Goal: Information Seeking & Learning: Learn about a topic

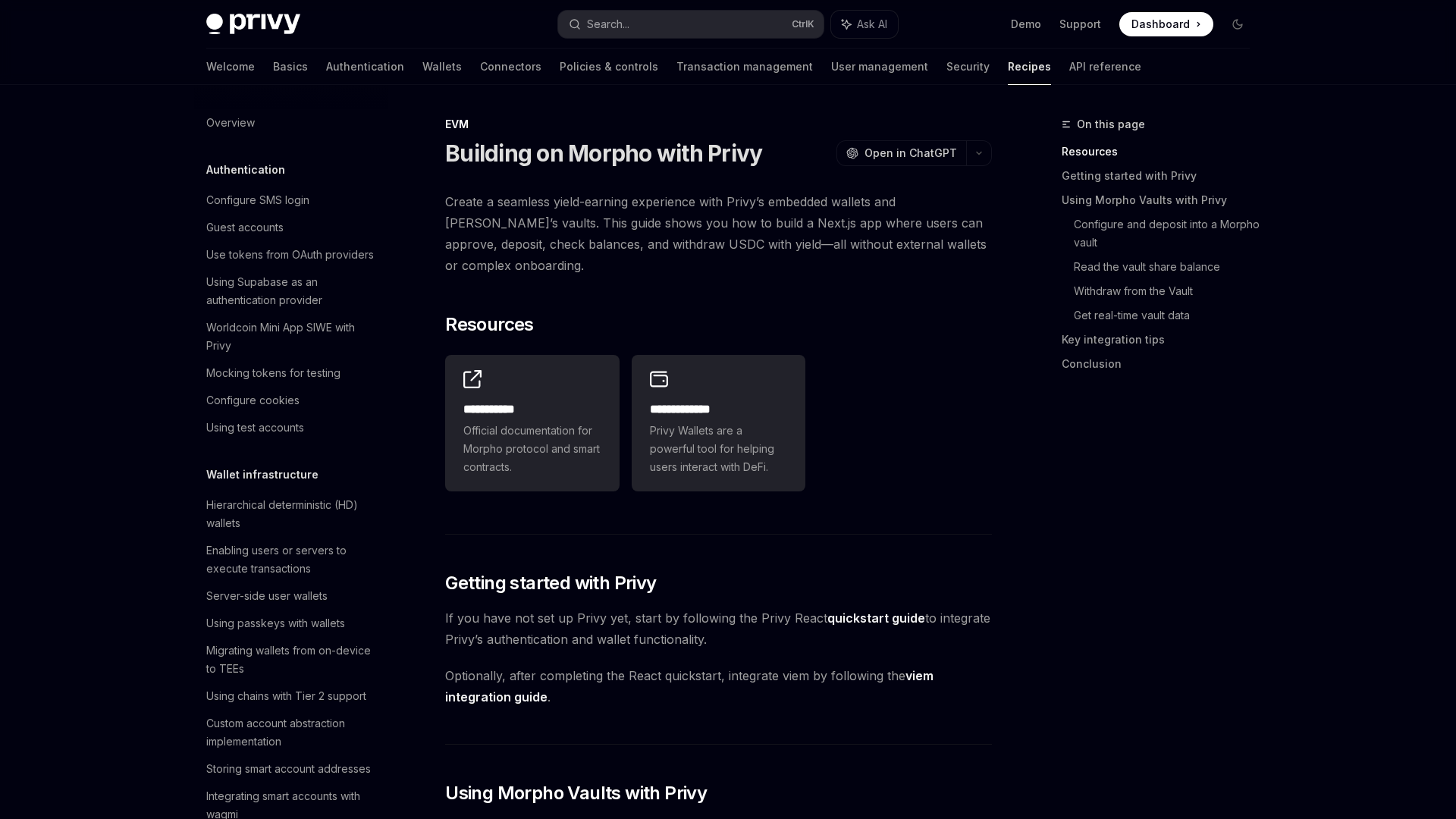
scroll to position [1841, 0]
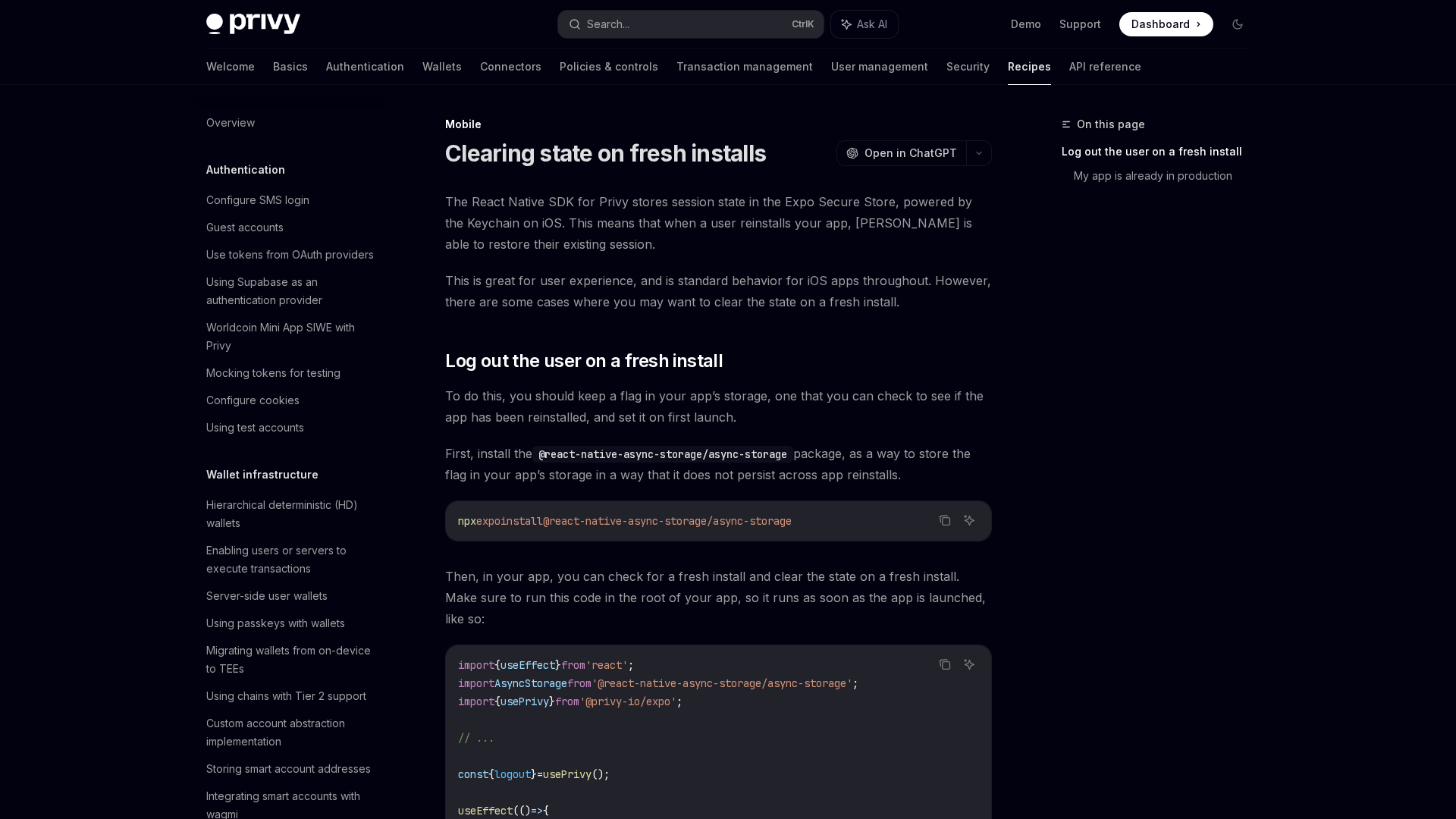
scroll to position [1545, 0]
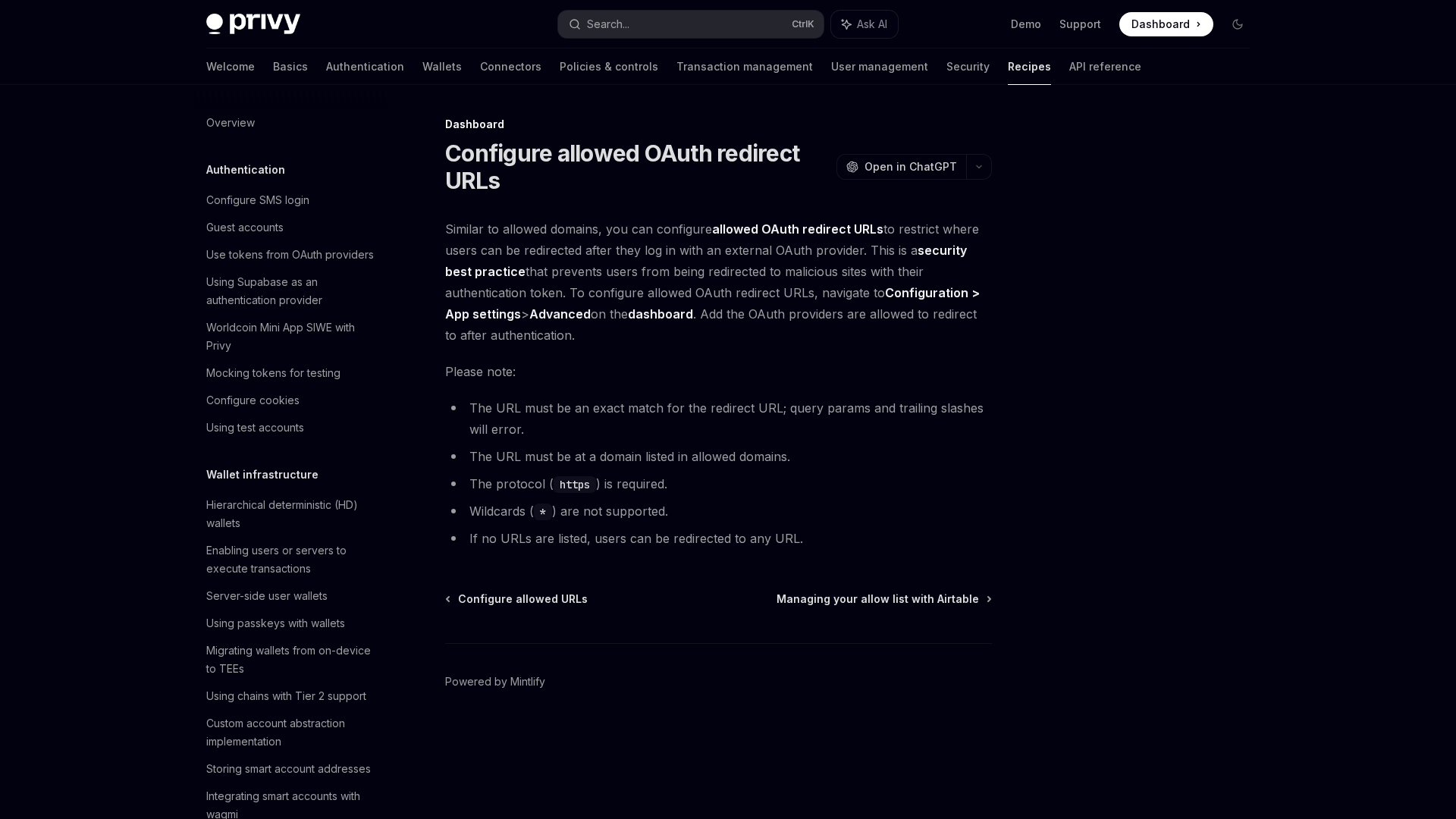
scroll to position [690, 0]
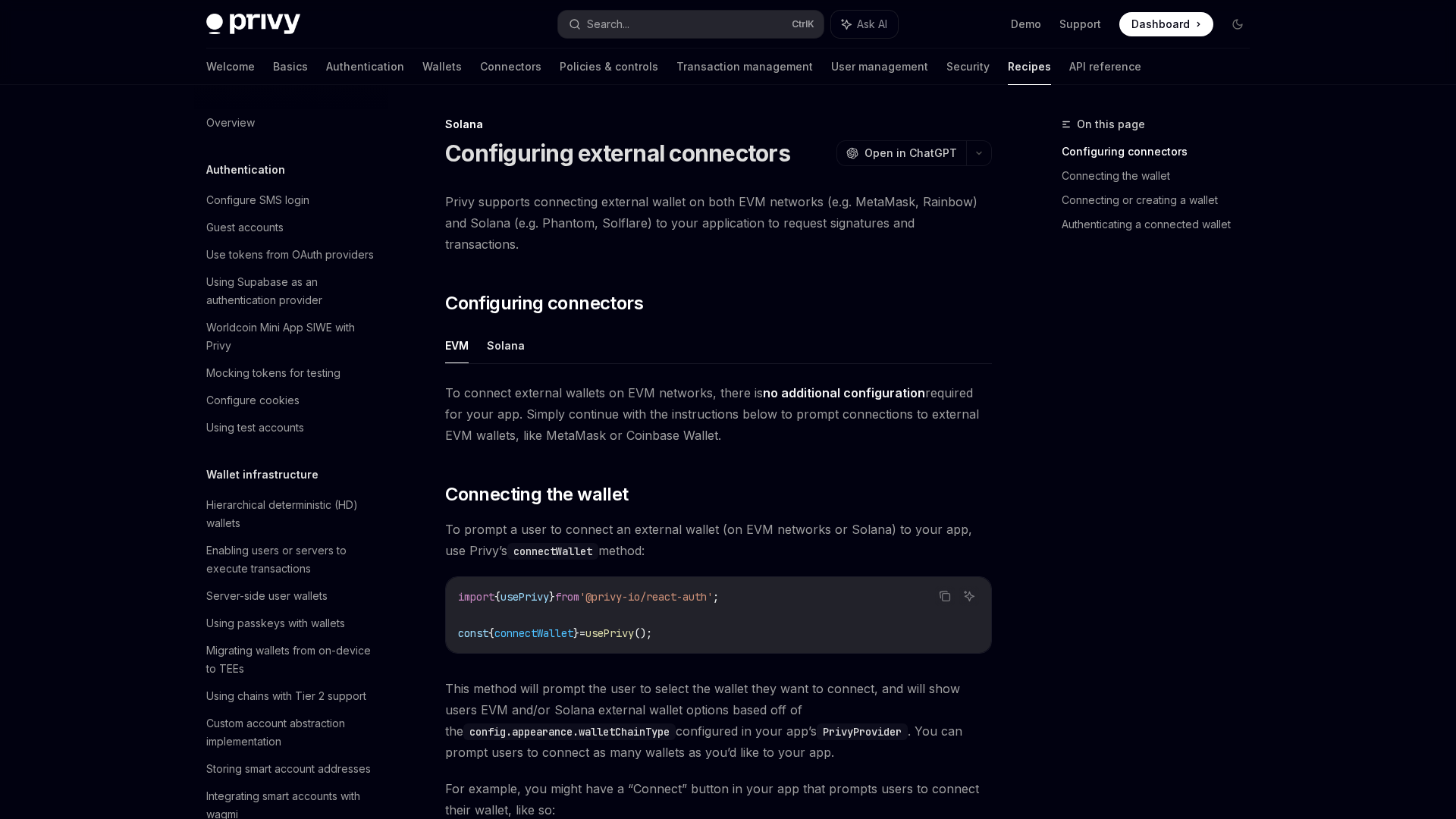
scroll to position [1859, 0]
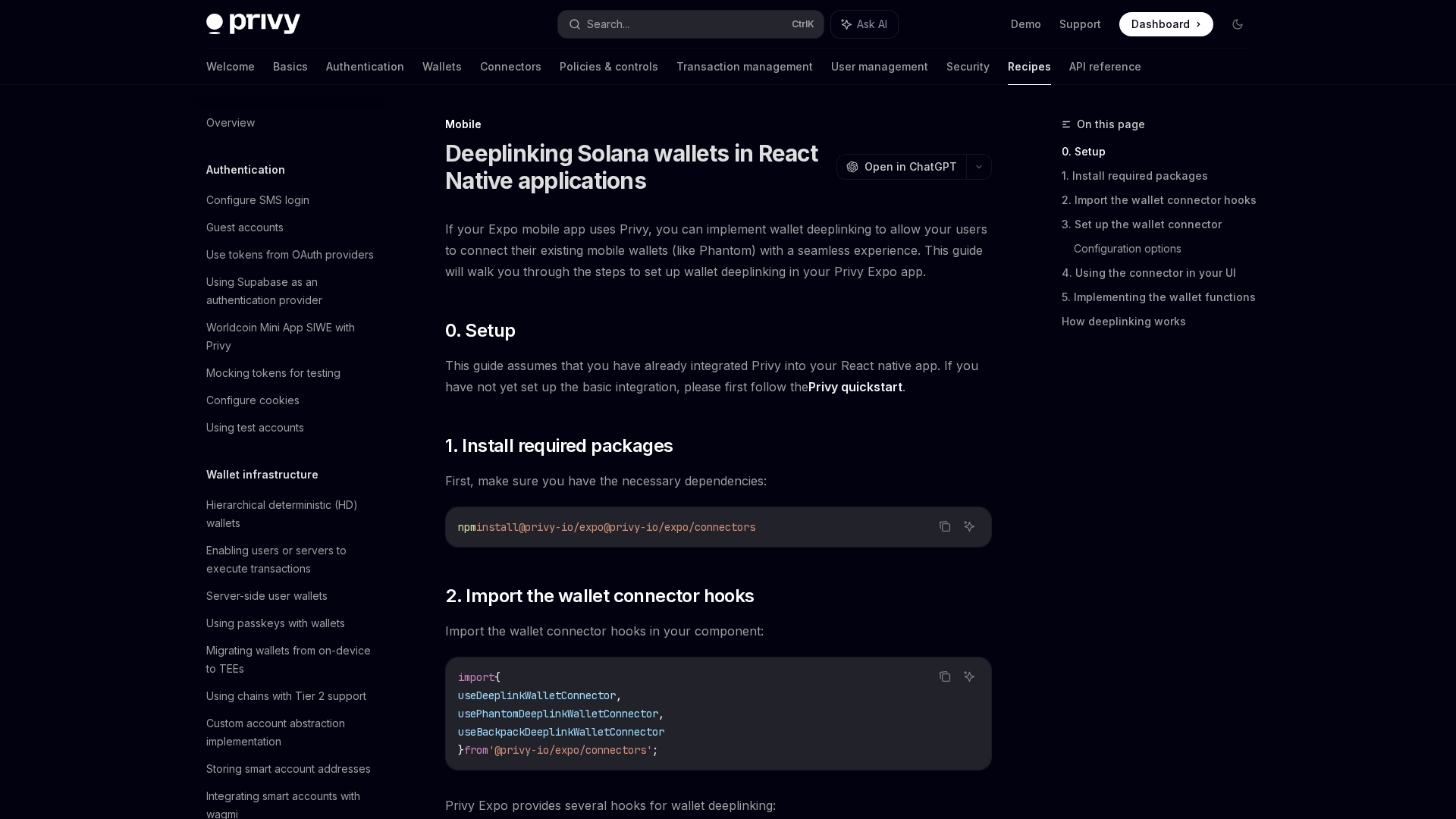
scroll to position [1509, 0]
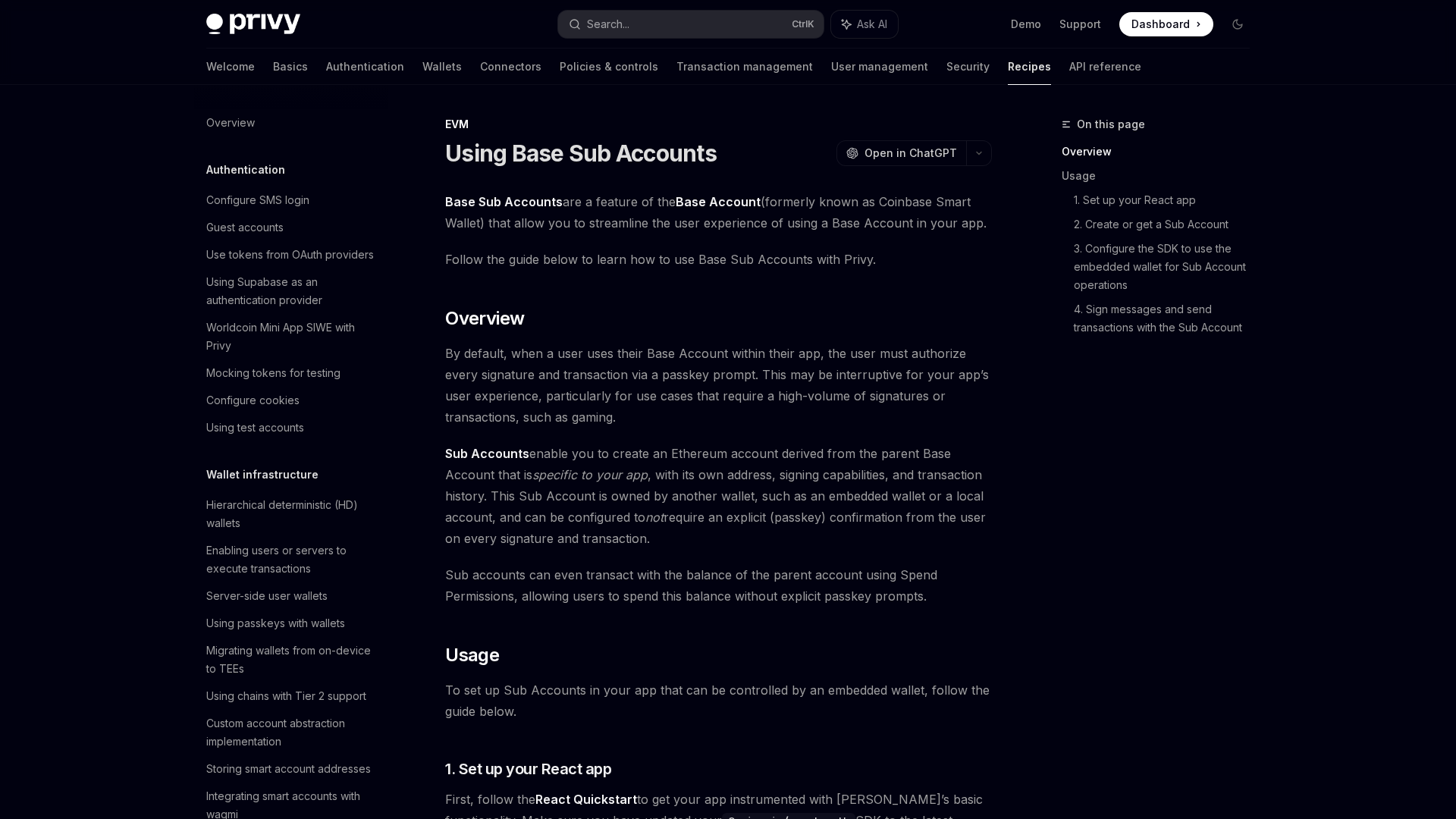
scroll to position [1809, 0]
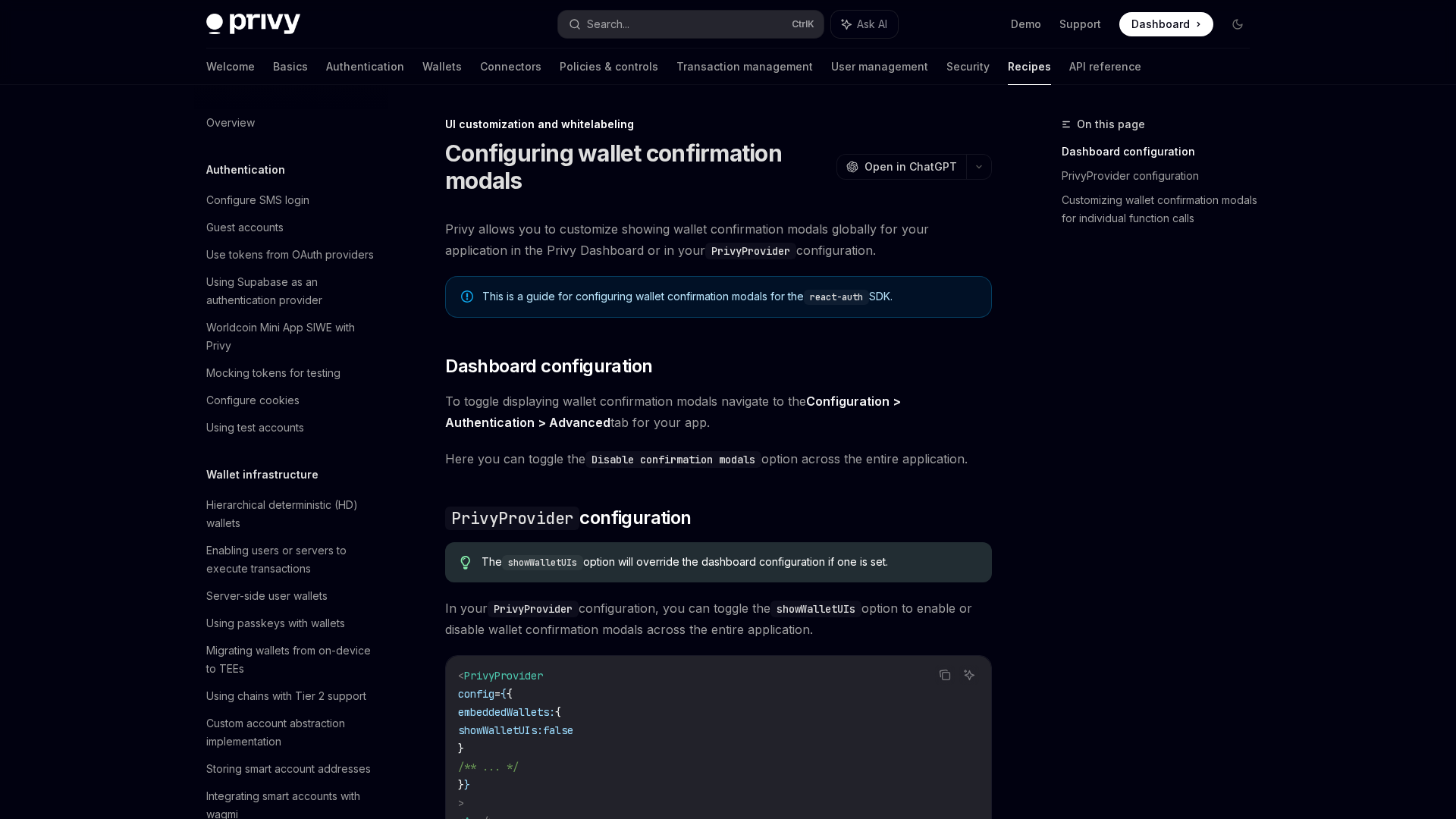
scroll to position [467, 0]
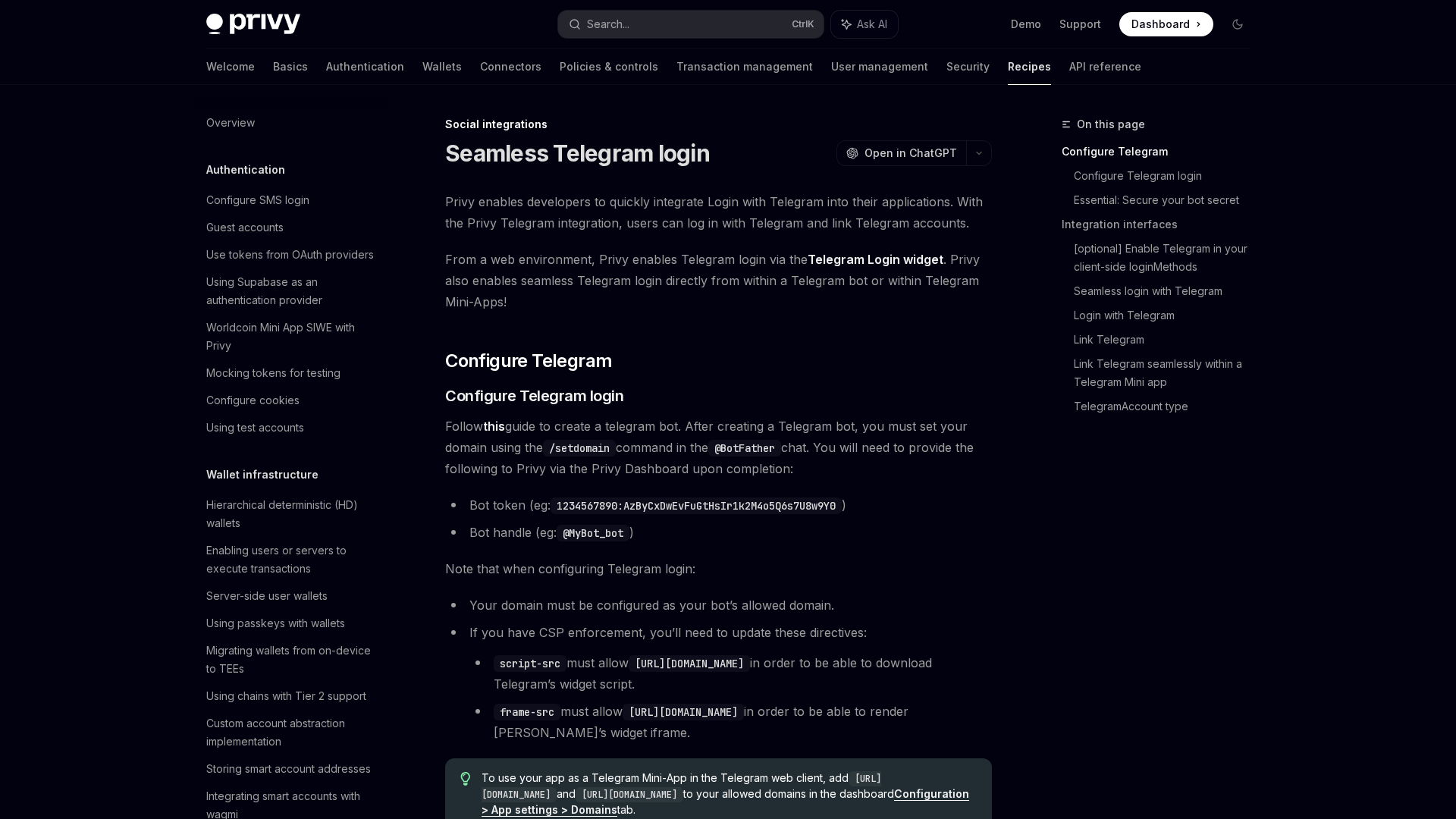
scroll to position [877, 0]
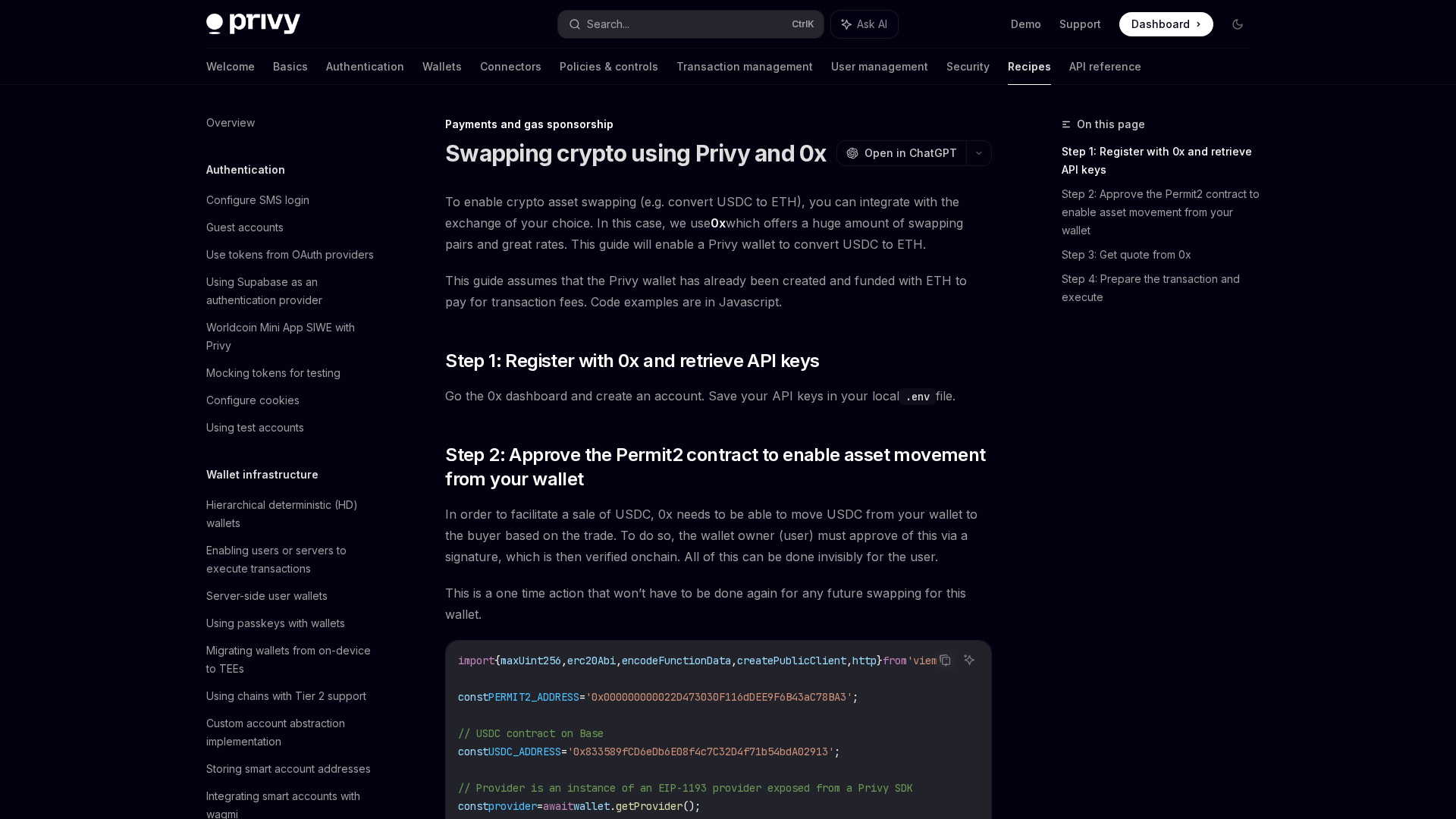
scroll to position [1099, 0]
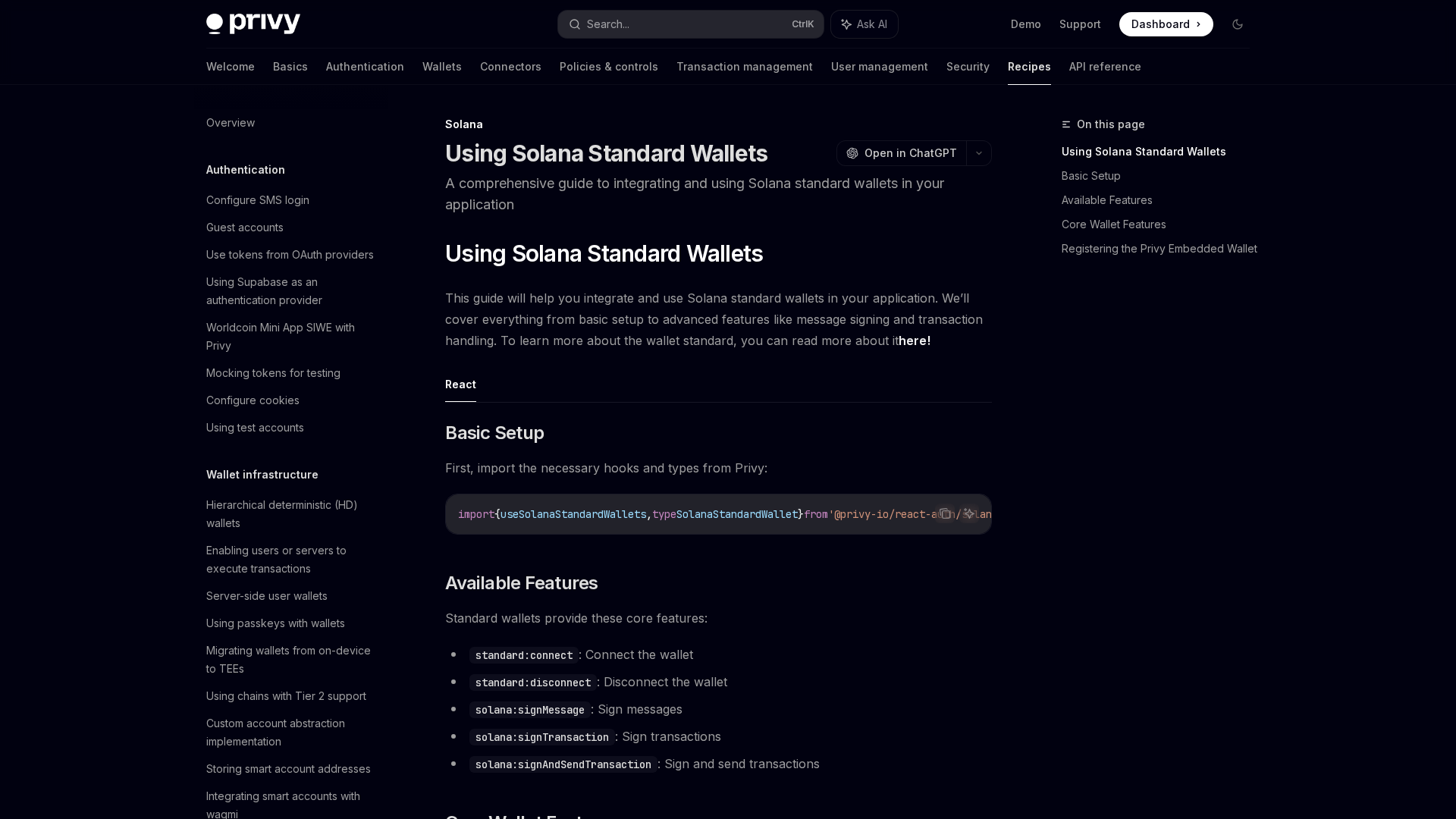
scroll to position [1841, 0]
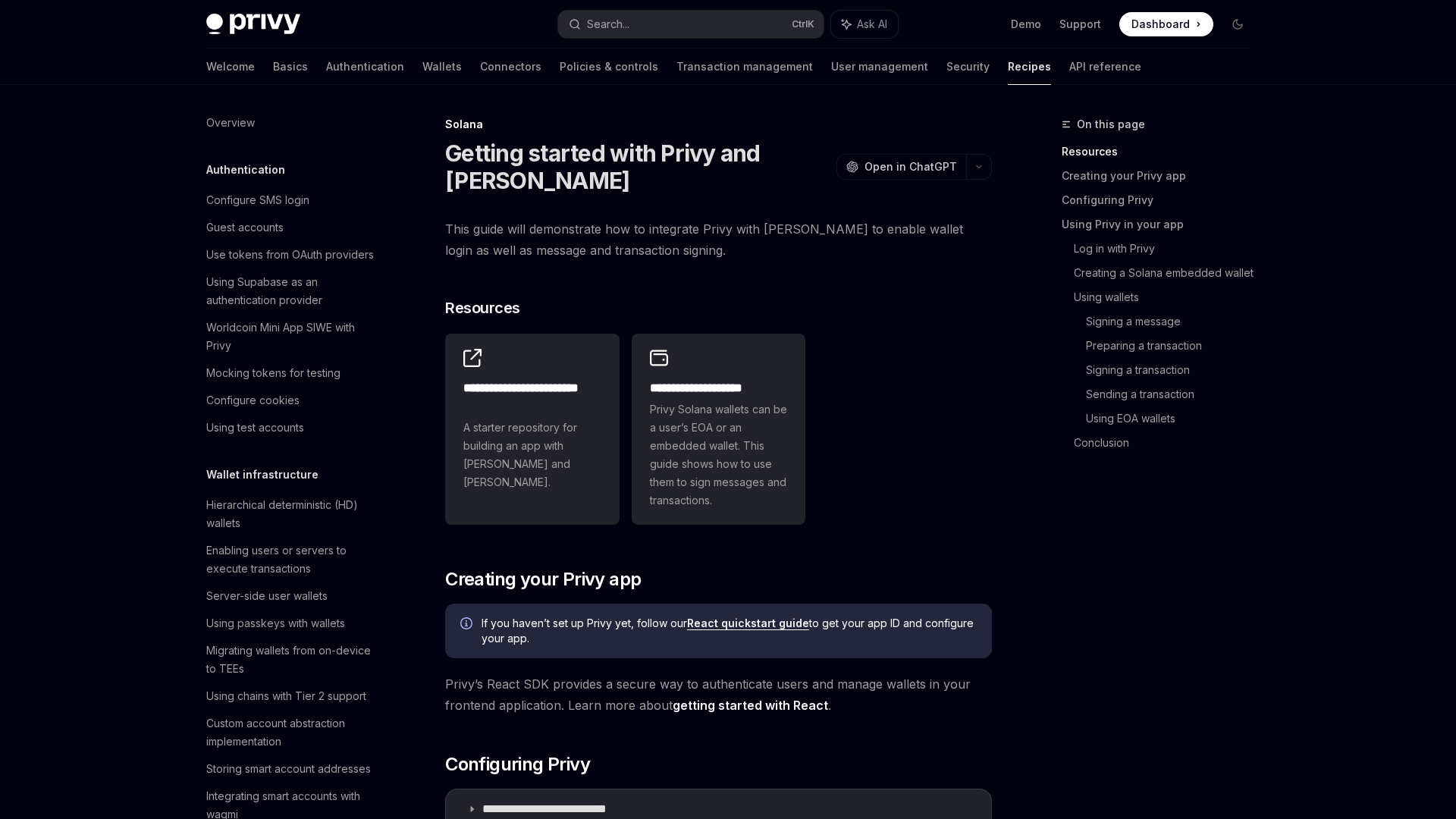
scroll to position [1841, 0]
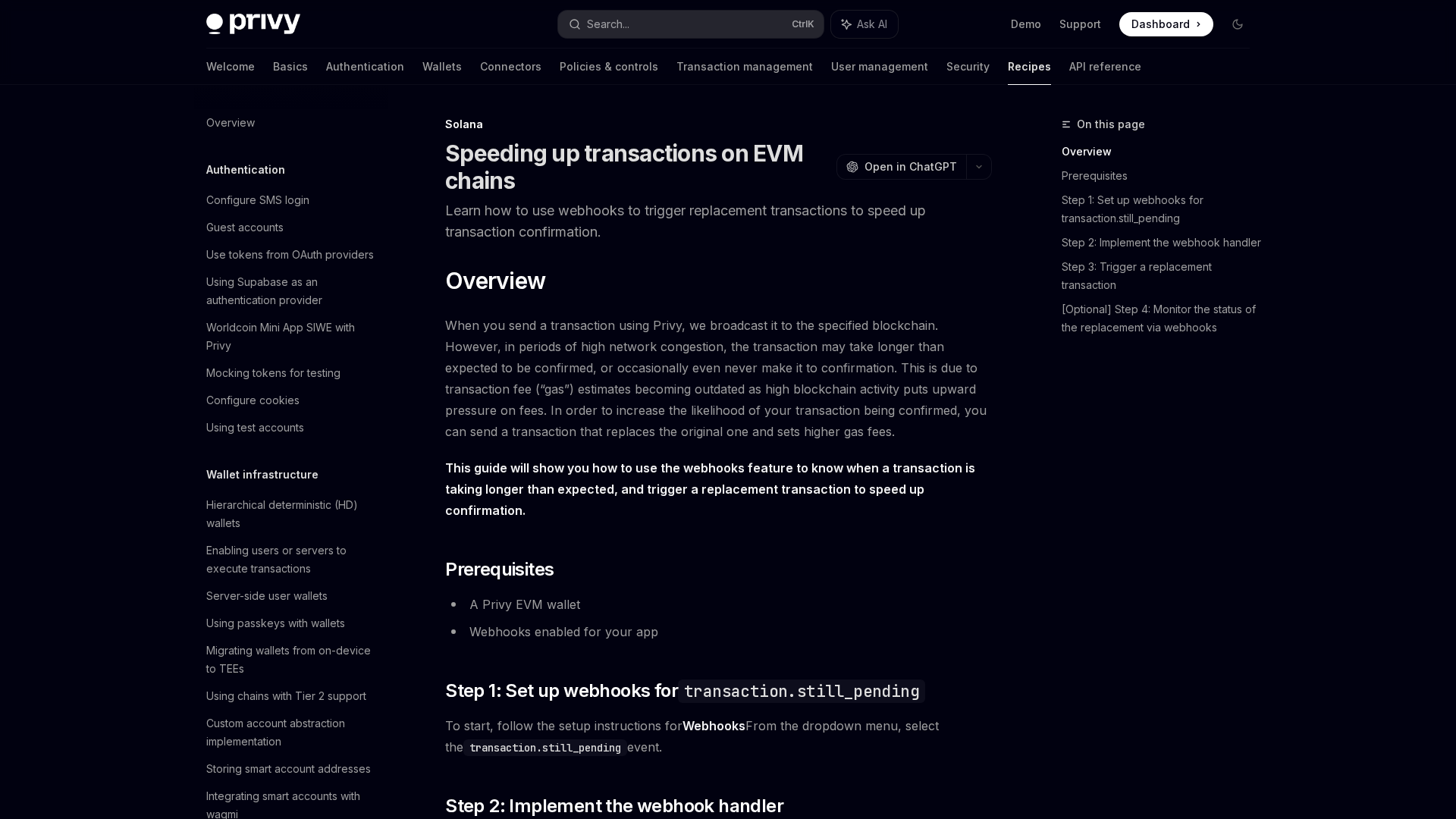
scroll to position [1841, 0]
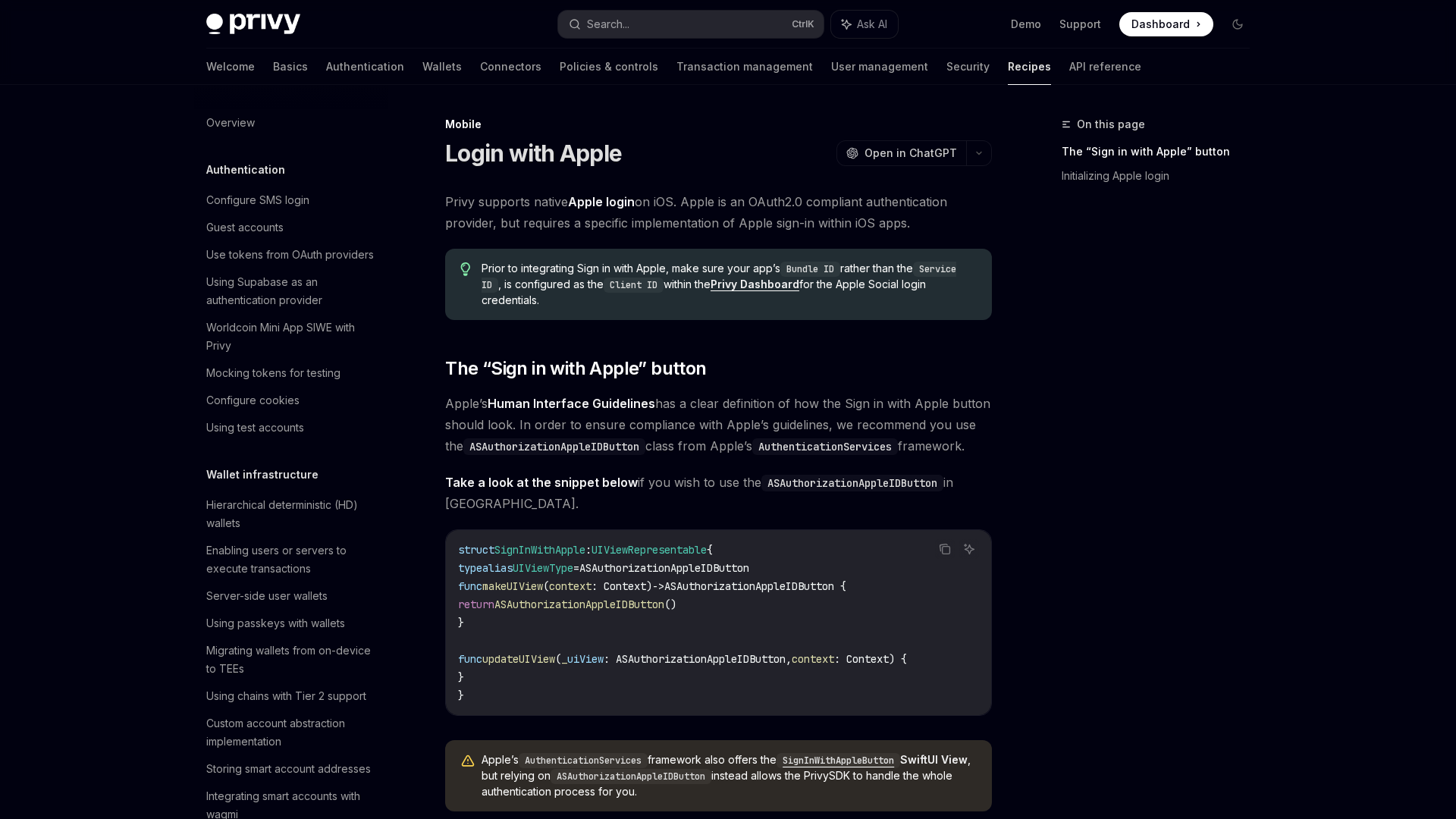
scroll to position [1472, 0]
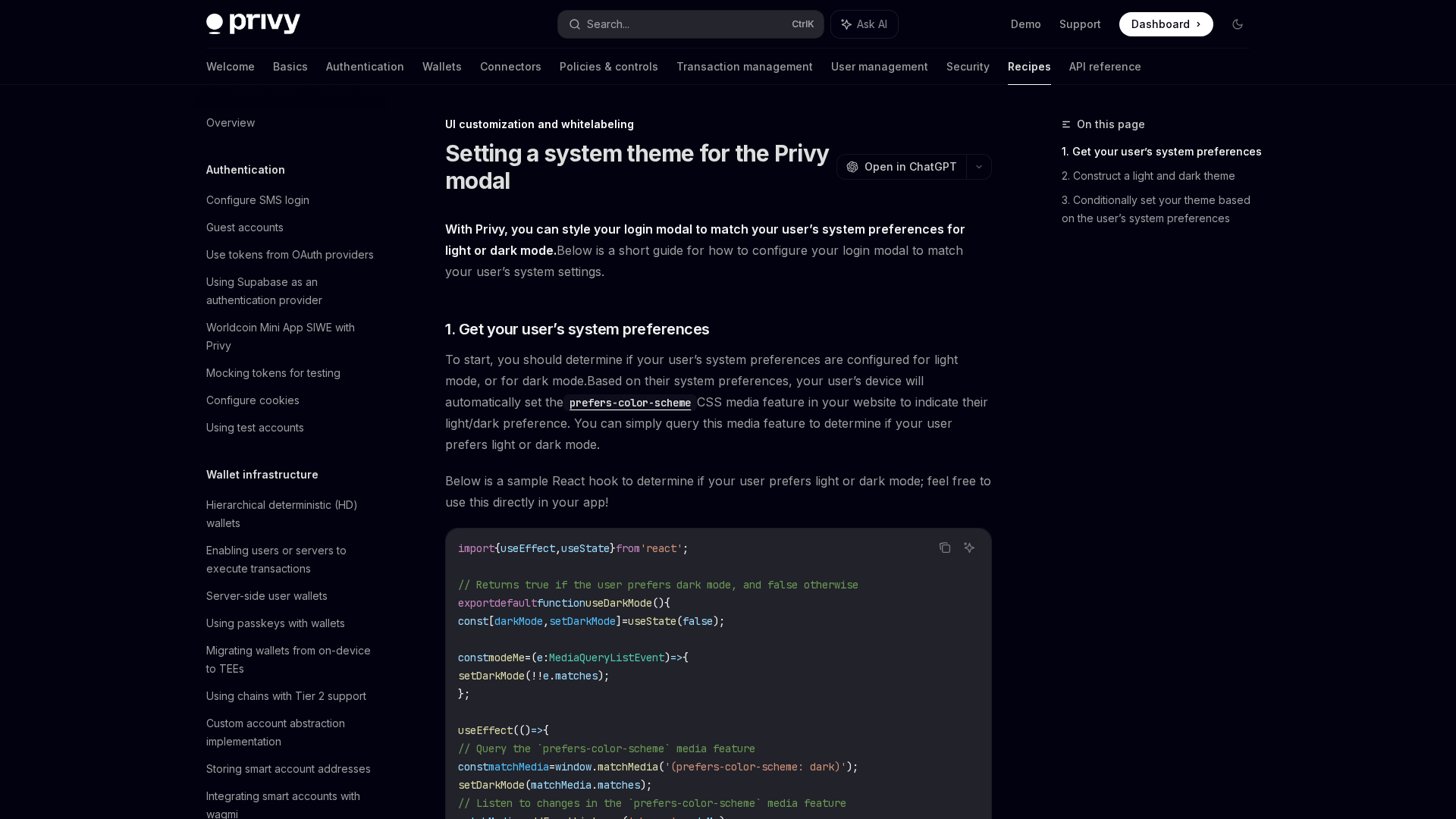
scroll to position [539, 0]
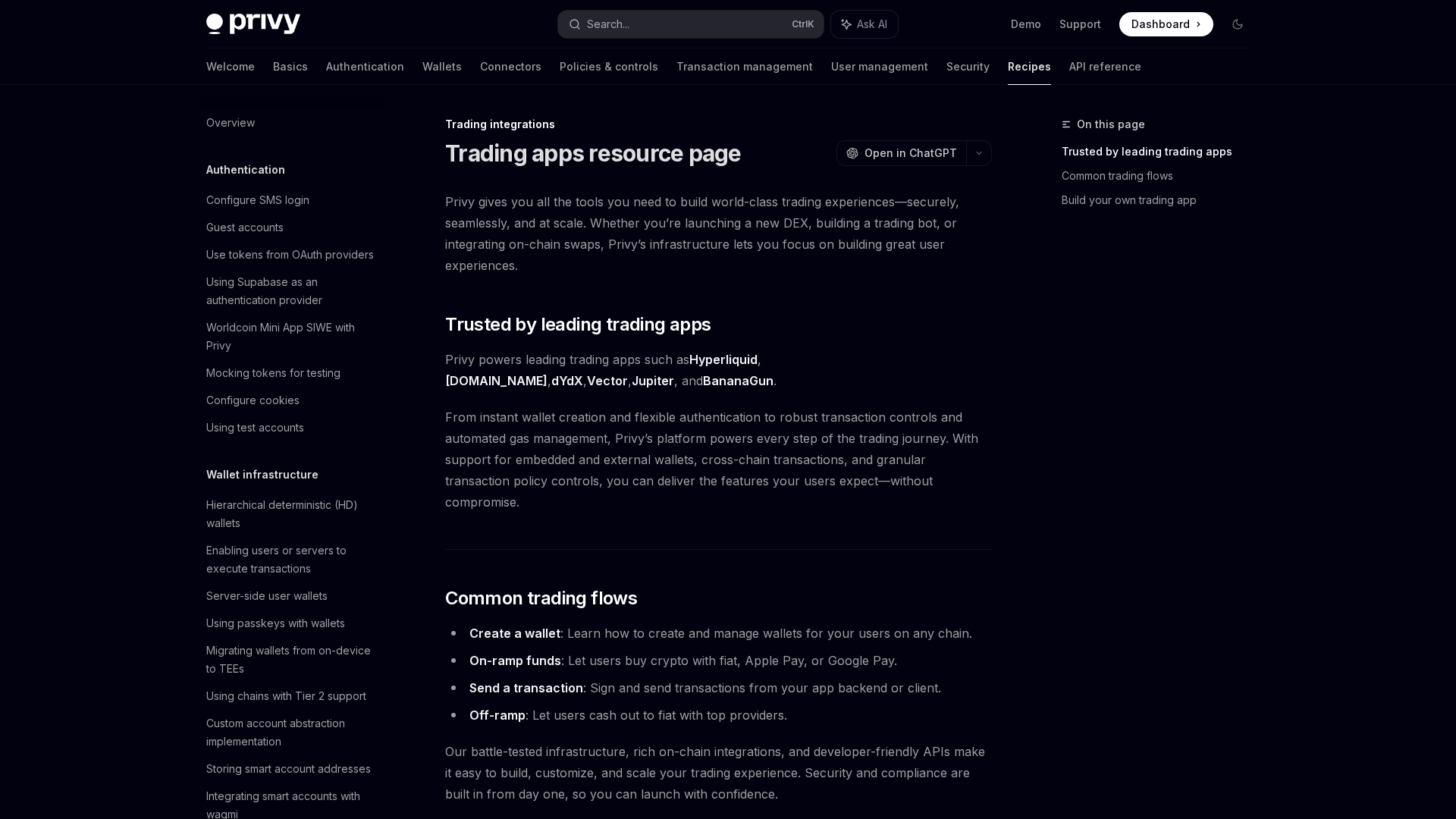
scroll to position [1258, 0]
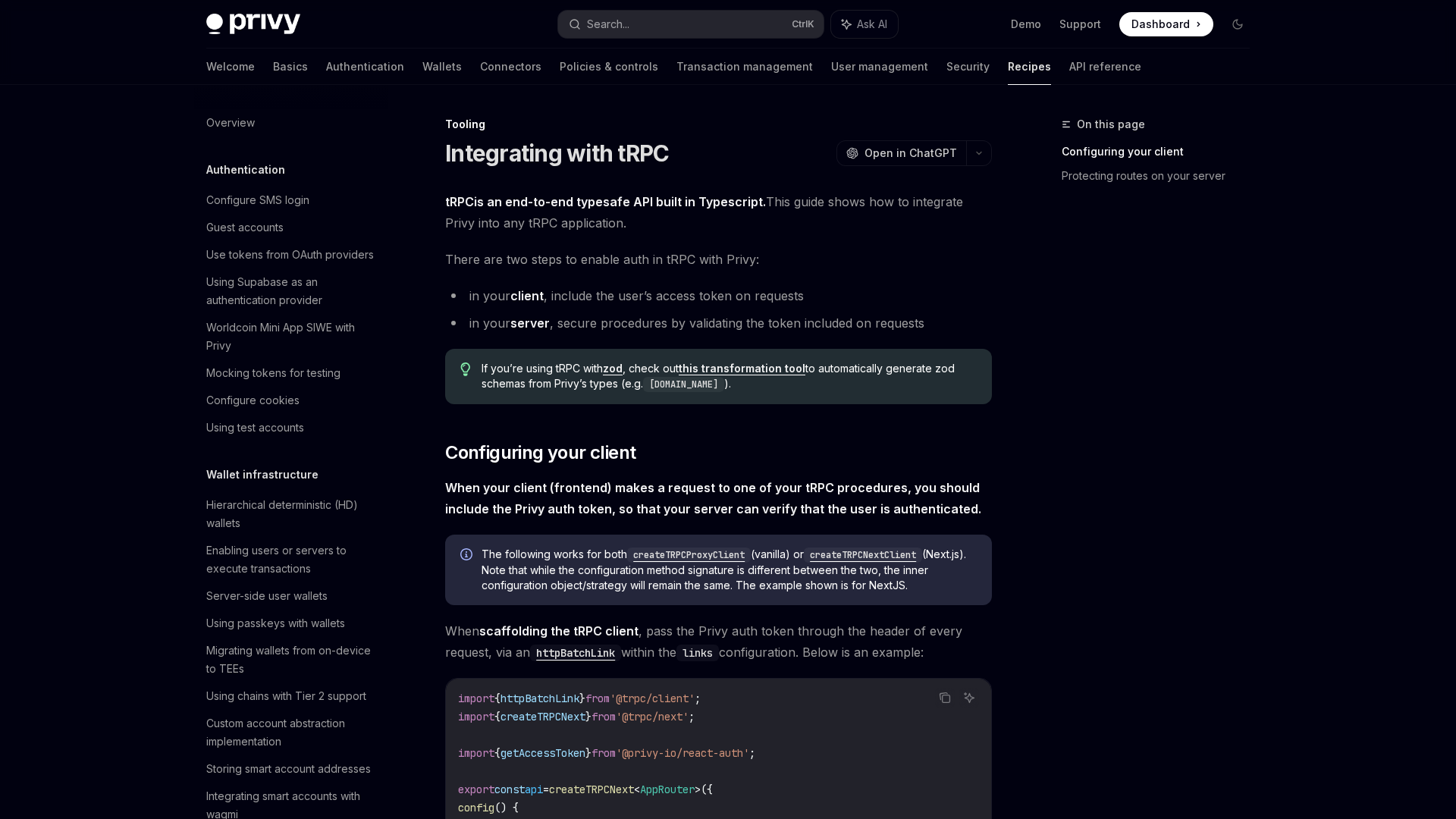
scroll to position [1704, 0]
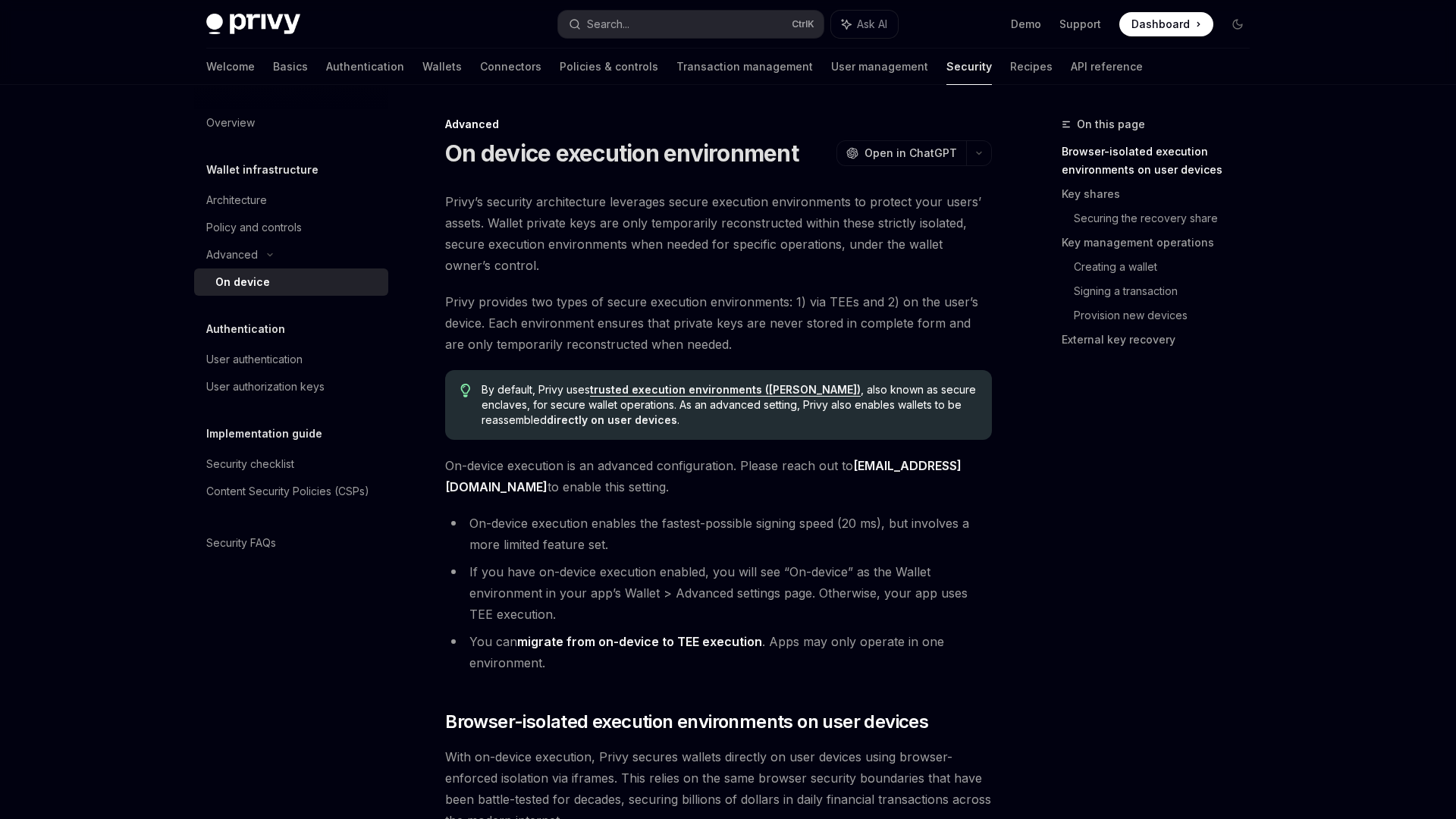
type textarea "*"
